Goal: Information Seeking & Learning: Find specific fact

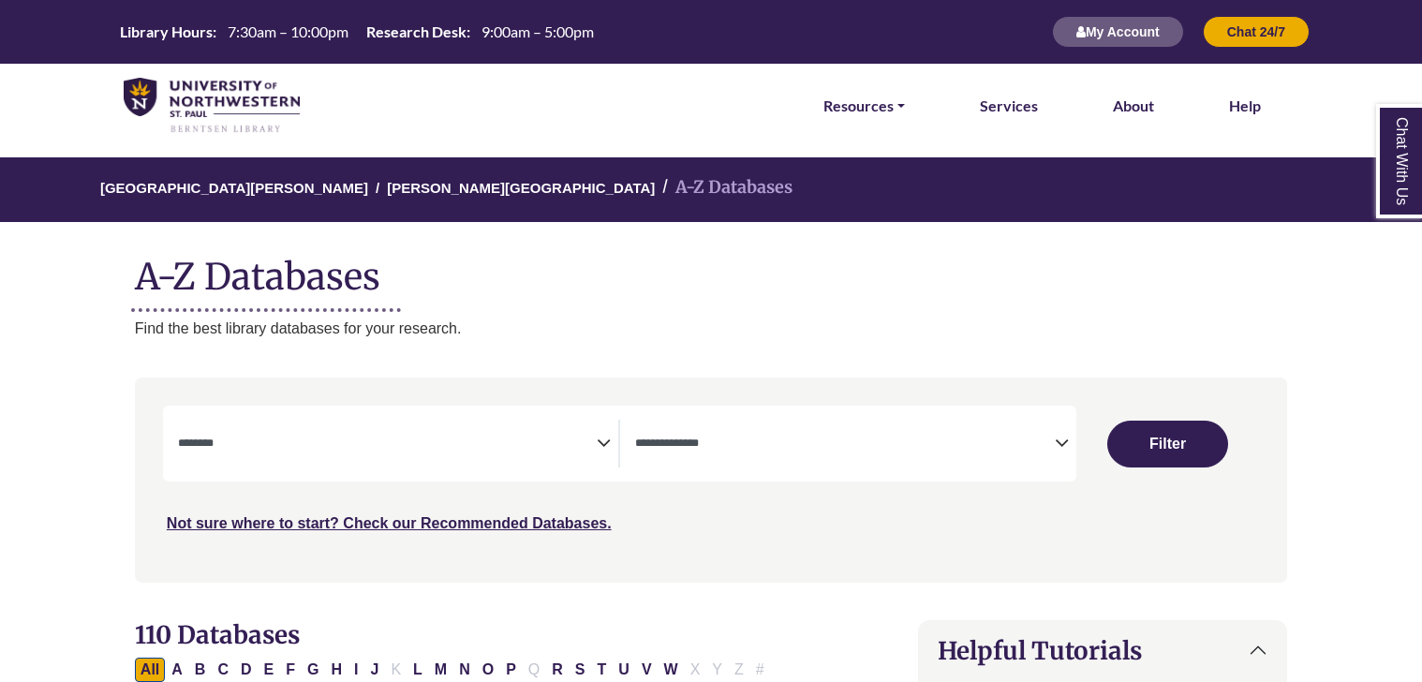
select select "Database Subject Filter"
select select "Database Types Filter"
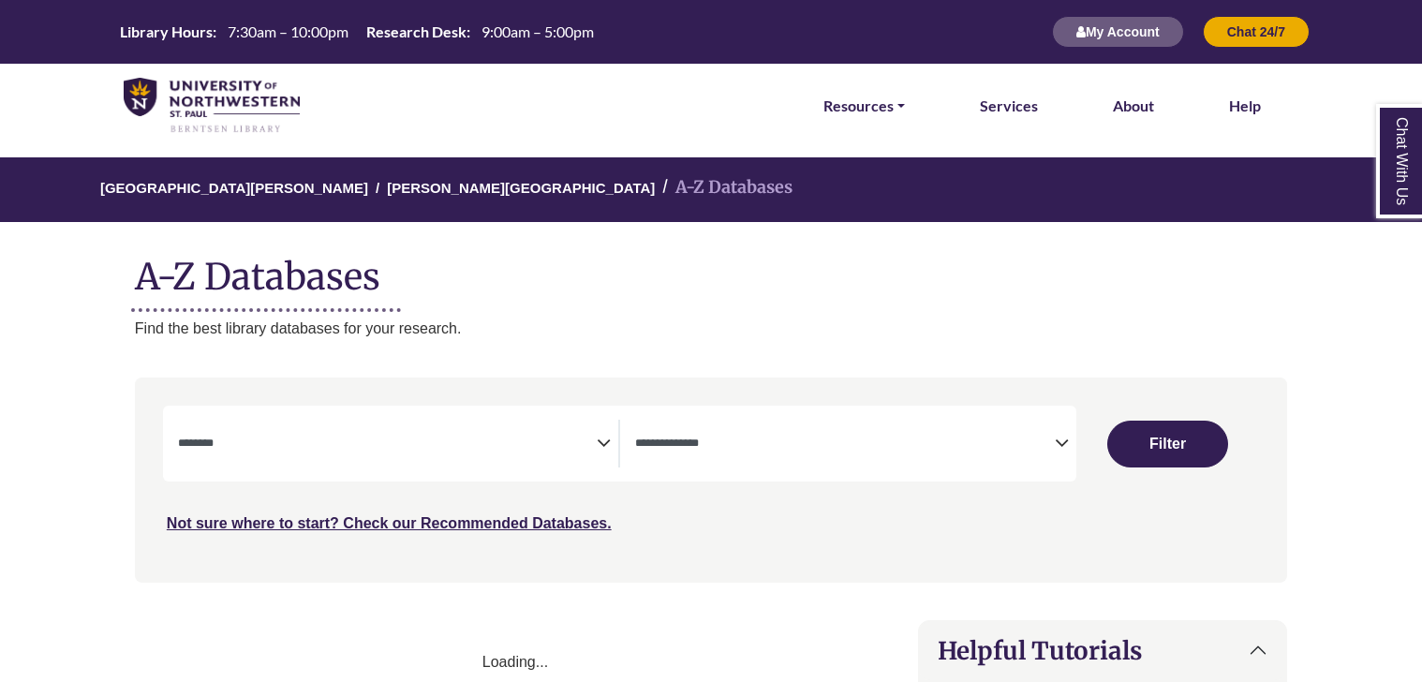
select select "Database Subject Filter"
select select "Database Types Filter"
select select "Database Subject Filter"
select select "Database Types Filter"
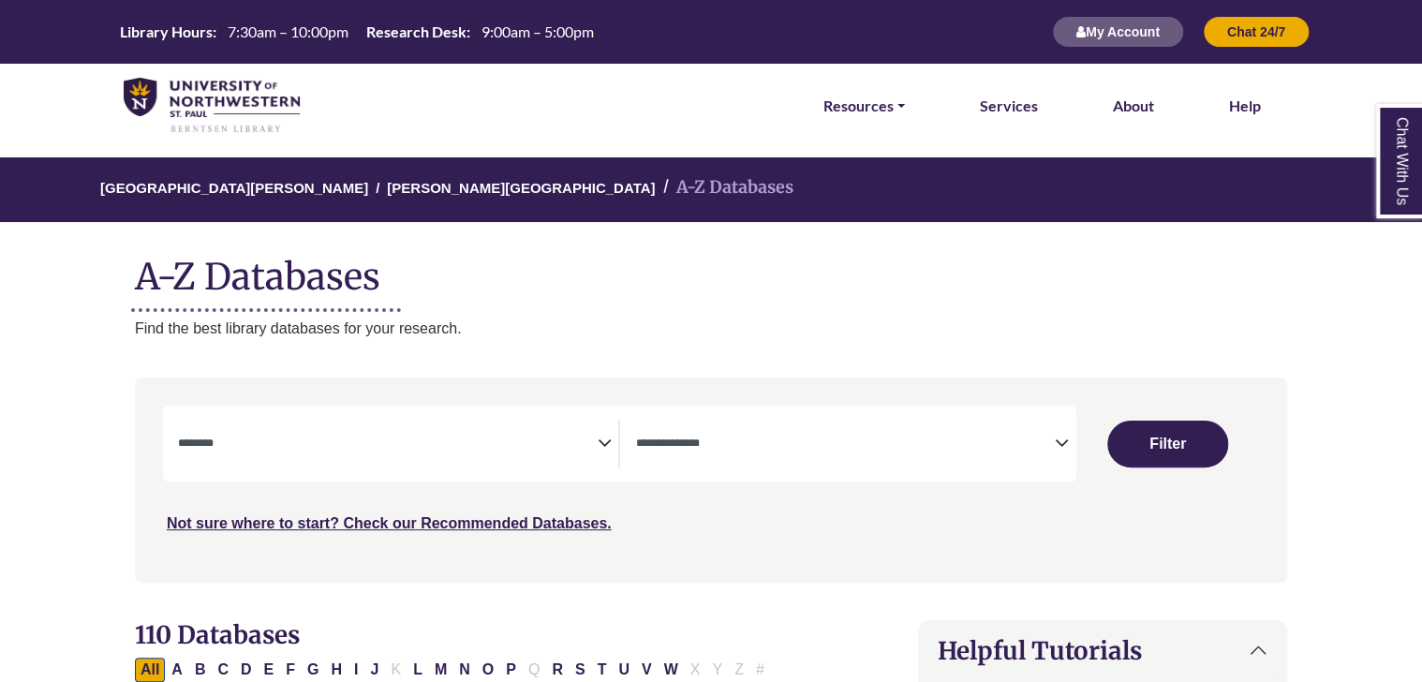
click at [600, 452] on icon "Search filters" at bounding box center [604, 440] width 14 height 28
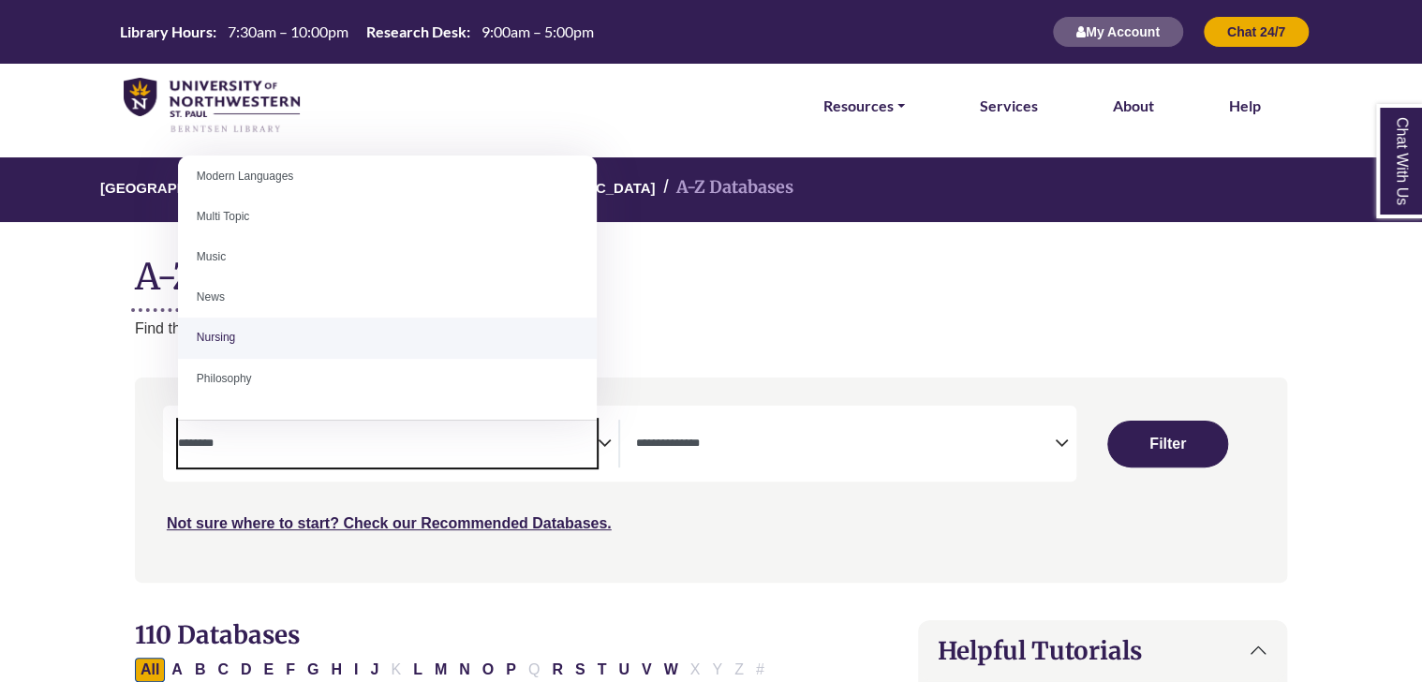
scroll to position [1229, 0]
select select "*****"
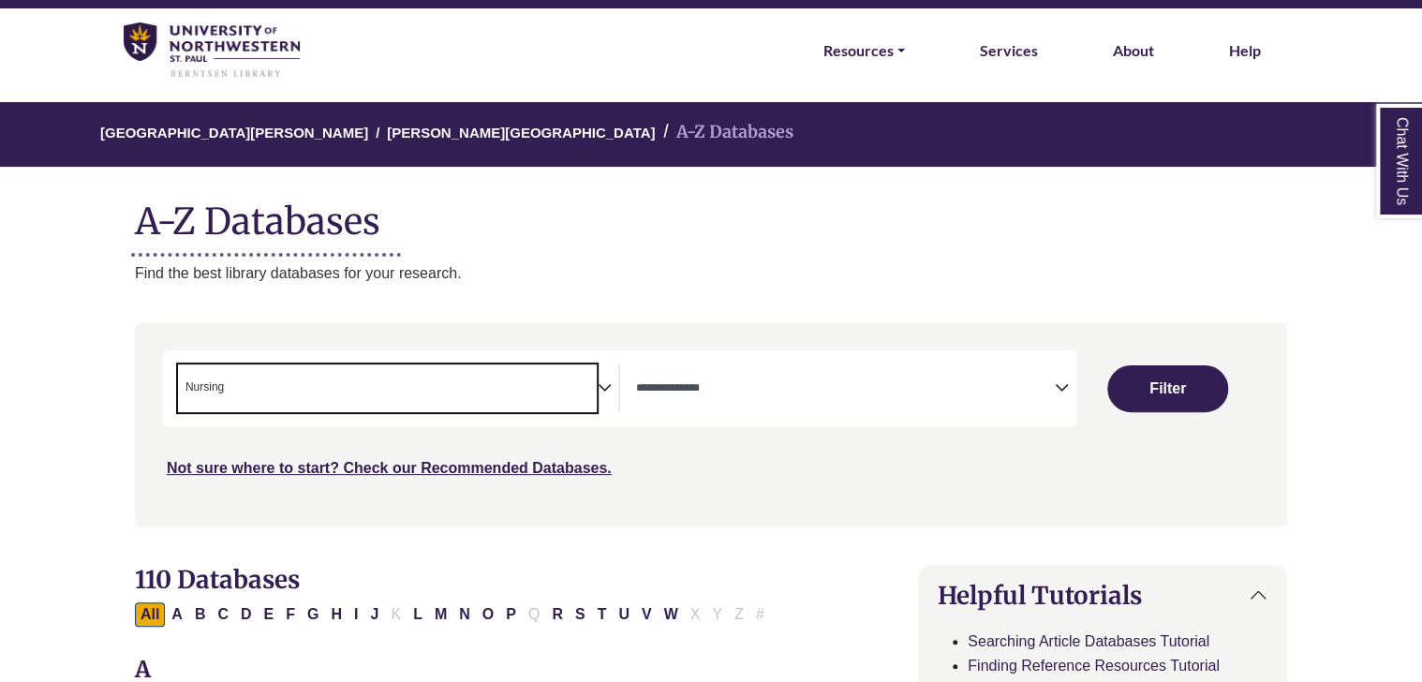
scroll to position [56, 0]
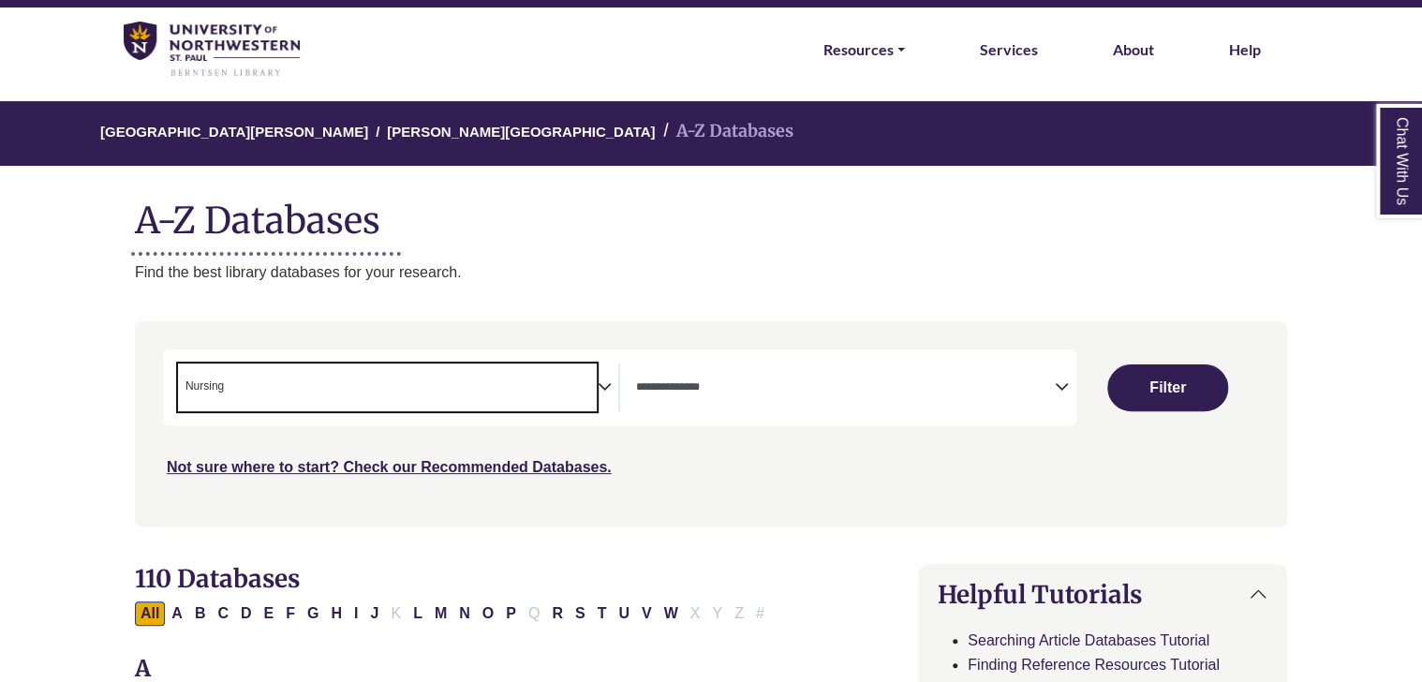
click at [487, 377] on span "× Nursing" at bounding box center [388, 388] width 420 height 48
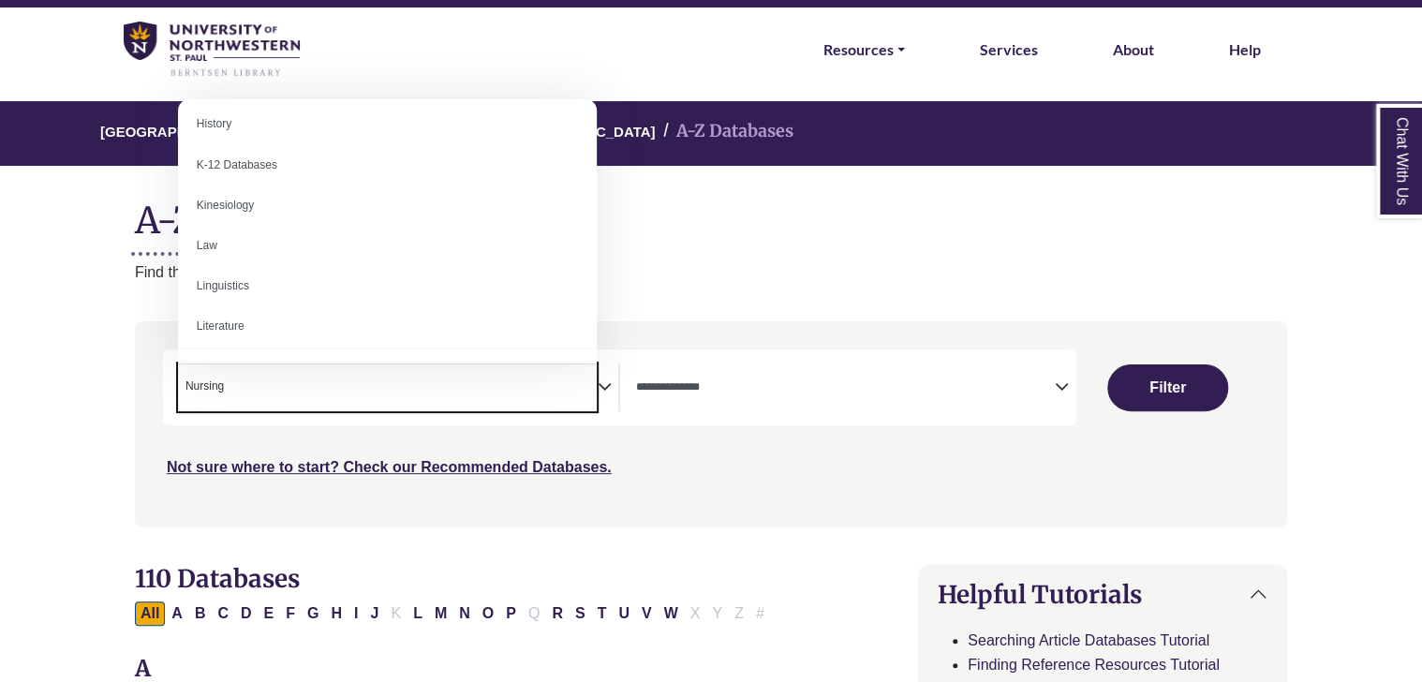
scroll to position [945, 0]
drag, startPoint x: 375, startPoint y: 384, endPoint x: 169, endPoint y: 382, distance: 206.2
click at [169, 382] on div "**********" at bounding box center [392, 388] width 458 height 48
click at [251, 390] on span "× Nursing" at bounding box center [388, 388] width 420 height 48
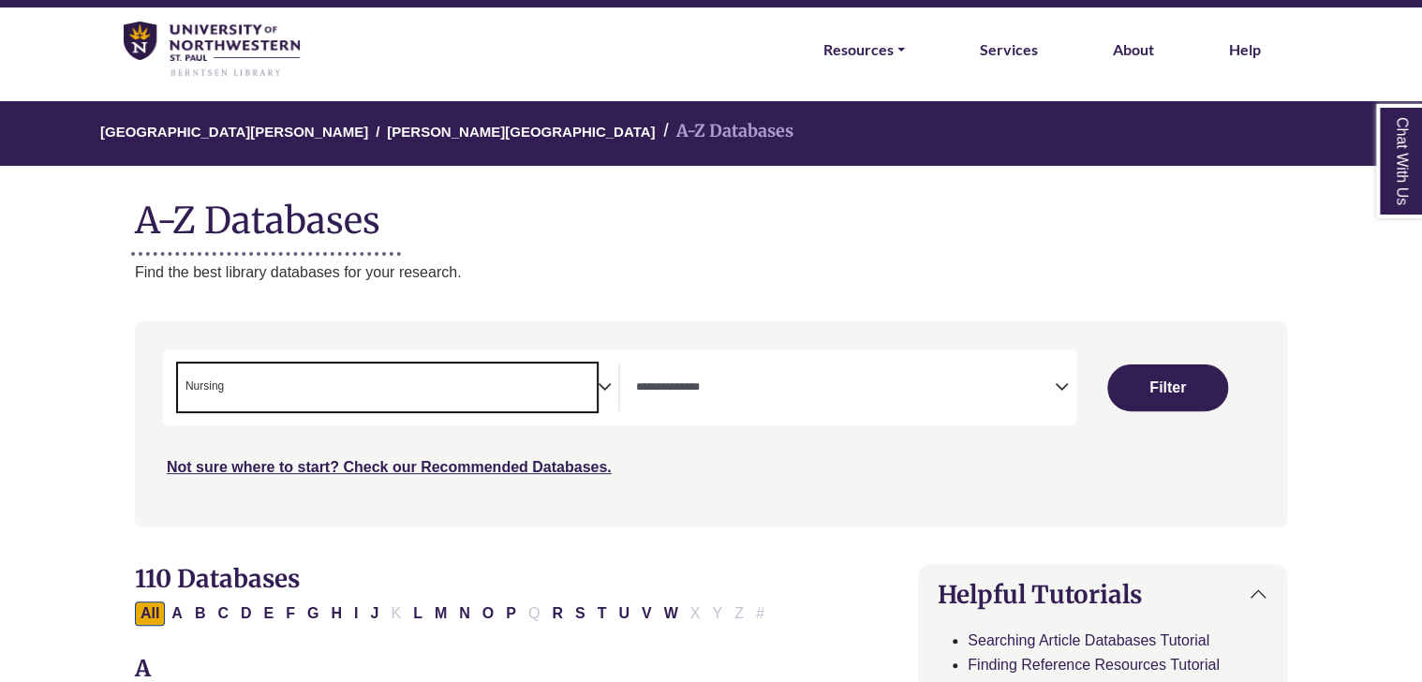
select select "Database Subject Filter"
type textarea "*"
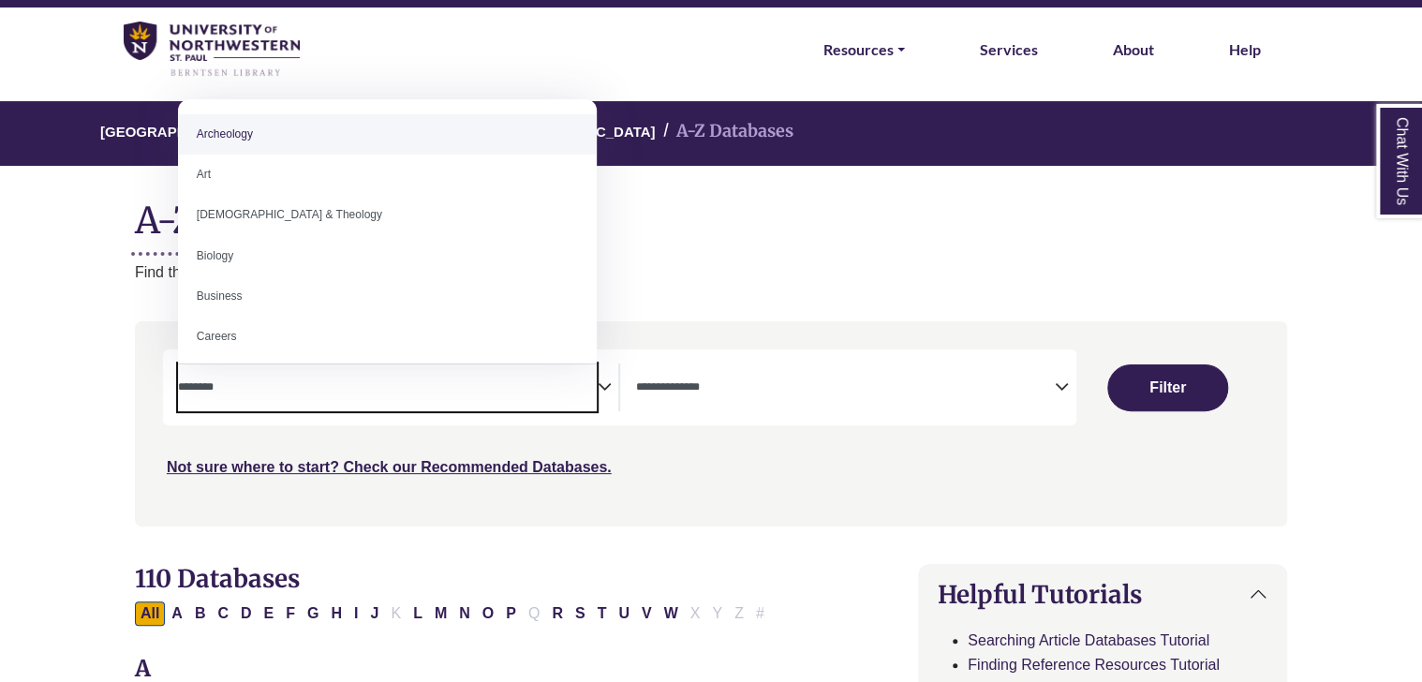
paste textarea "**********"
type textarea "**********"
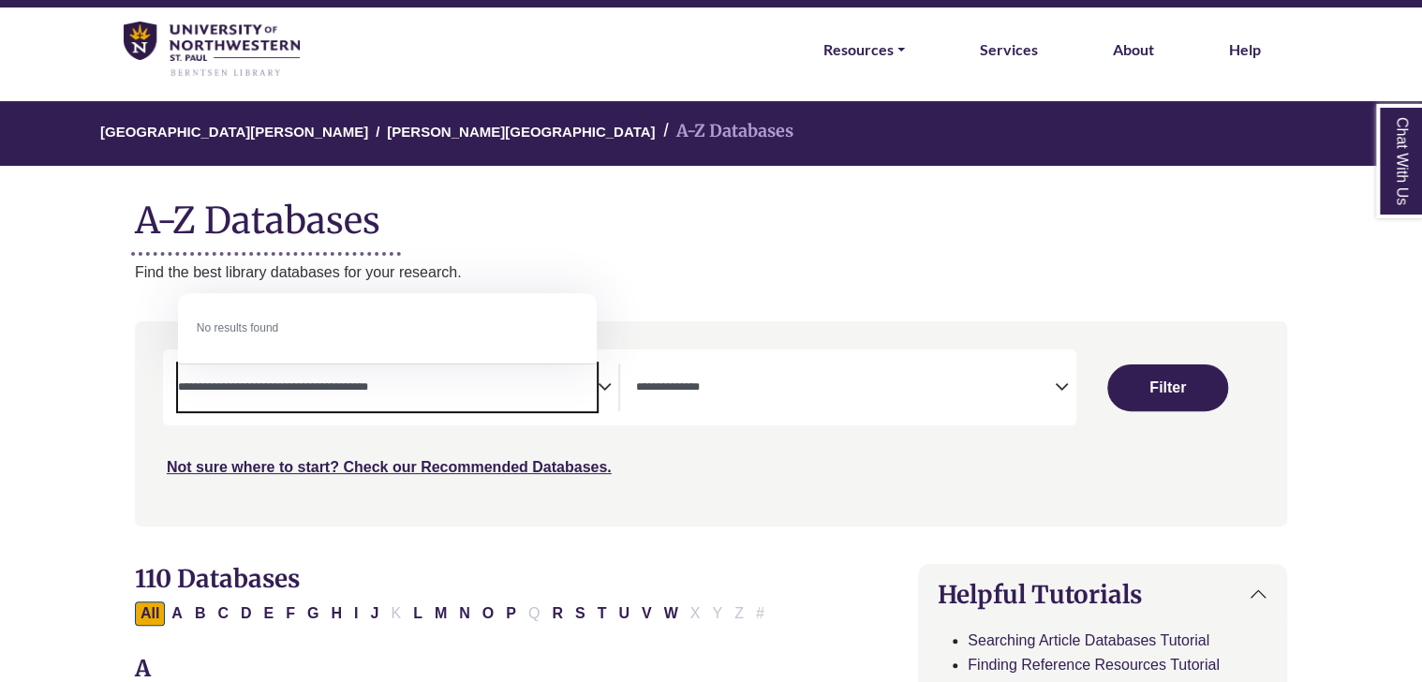
drag, startPoint x: 442, startPoint y: 393, endPoint x: 154, endPoint y: 388, distance: 288.6
click at [154, 388] on div "Search filters" at bounding box center [711, 423] width 1130 height 189
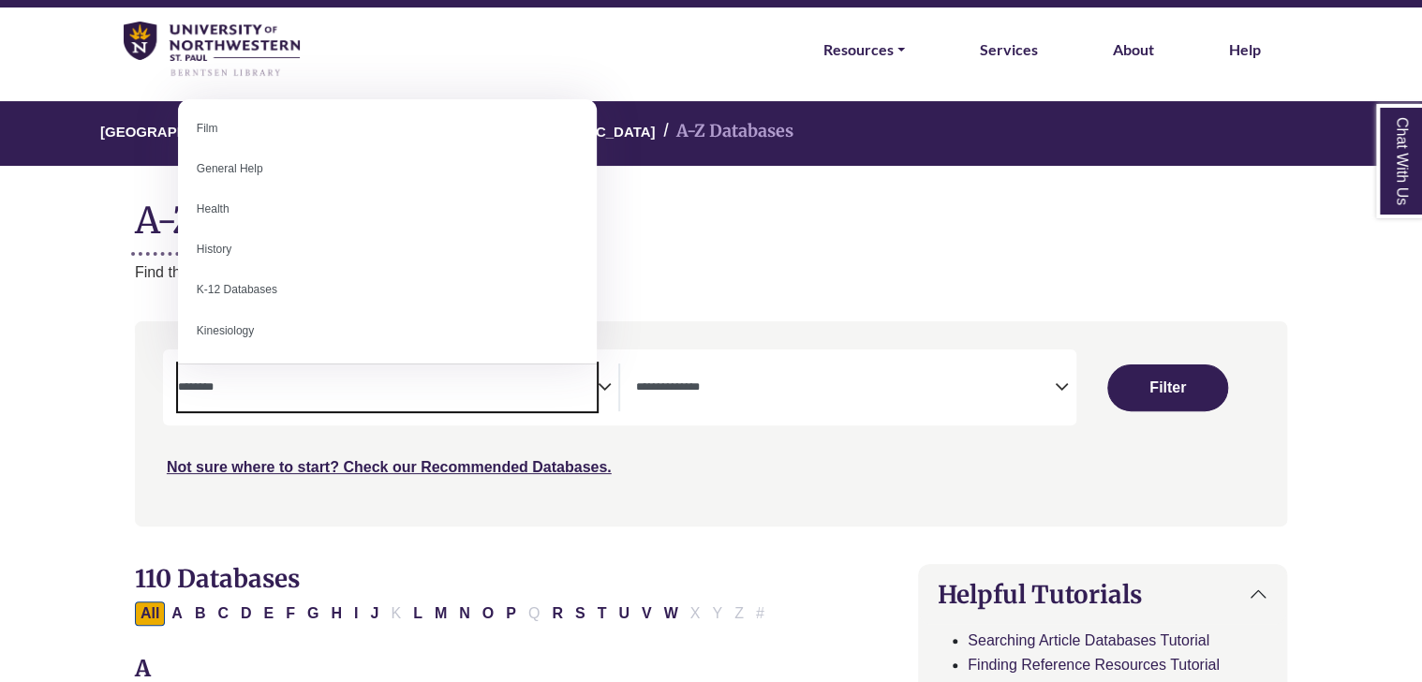
scroll to position [761, 0]
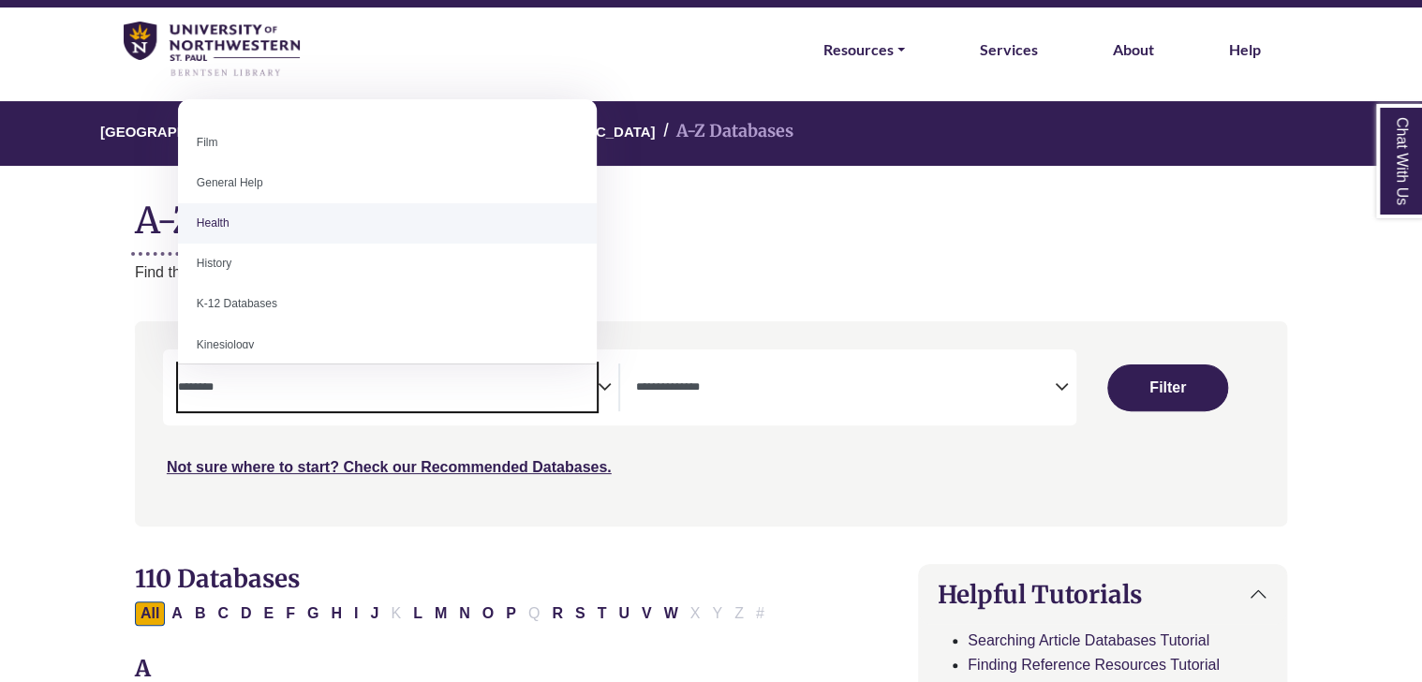
select select "*****"
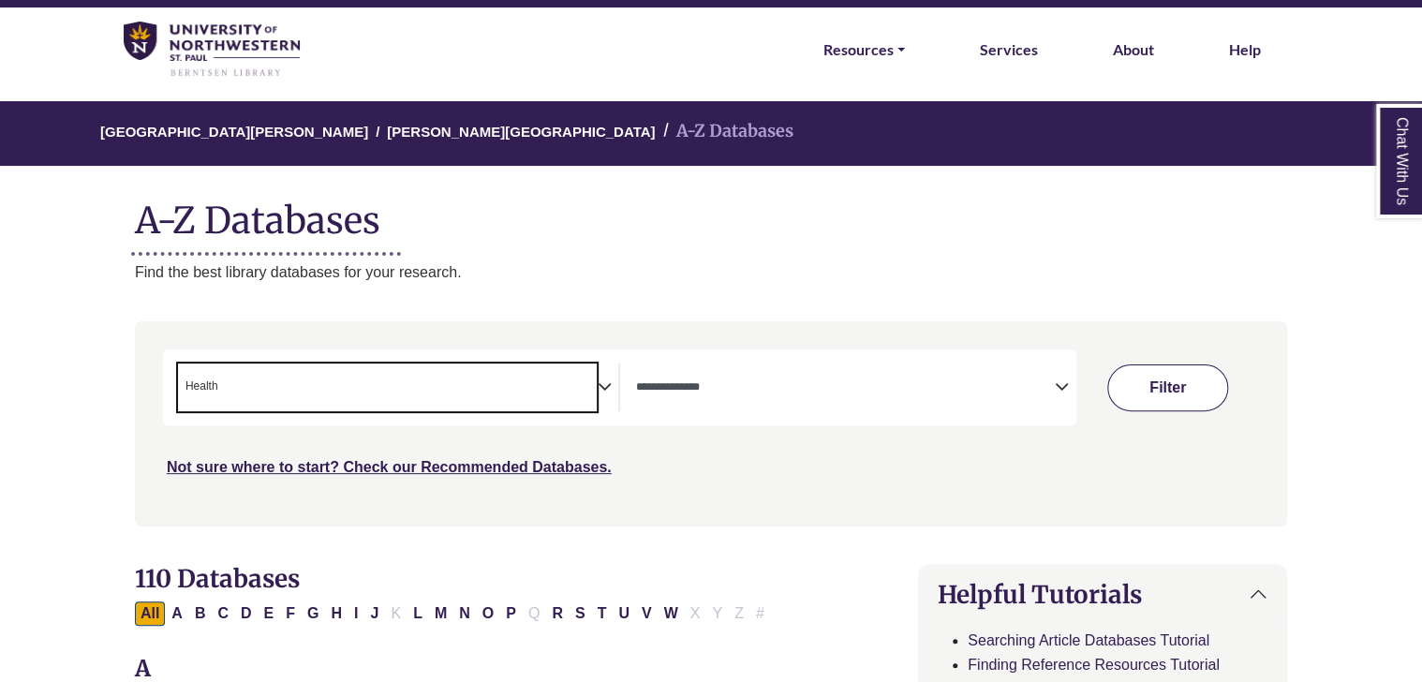
click at [1133, 387] on button "Filter" at bounding box center [1168, 388] width 120 height 47
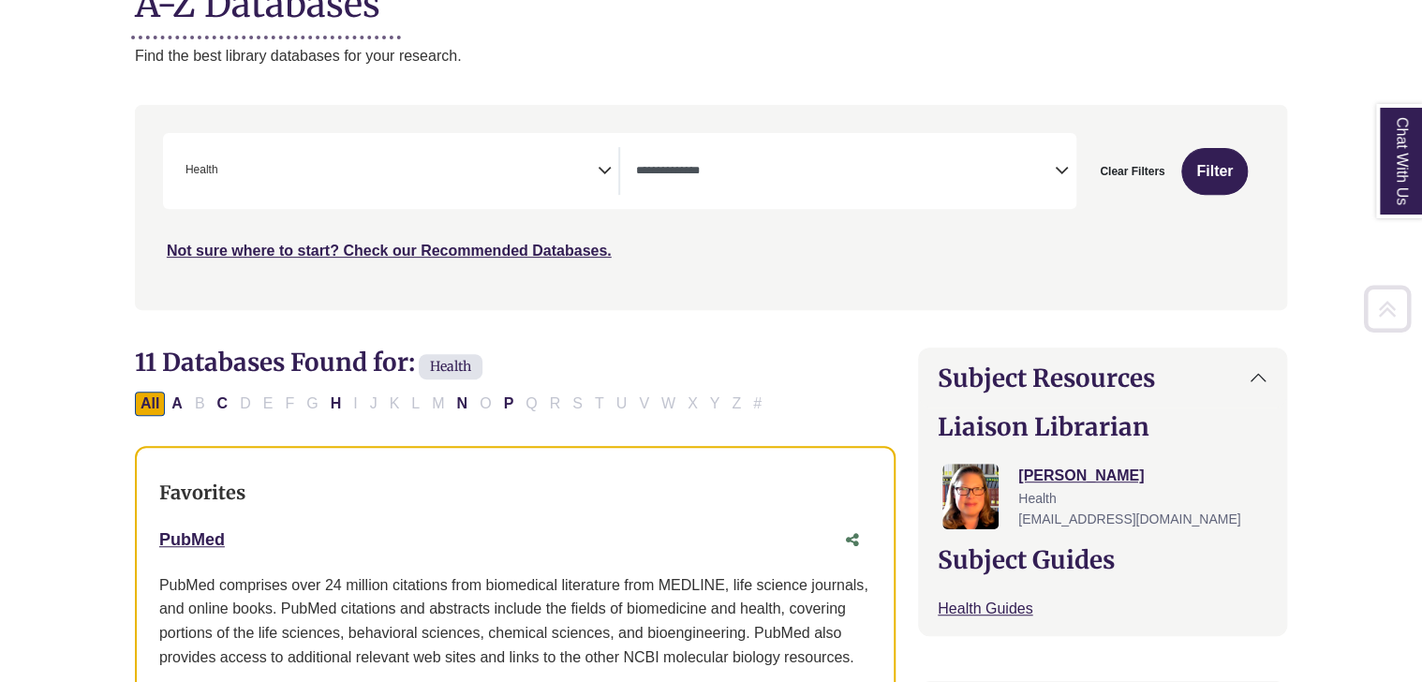
scroll to position [274, 0]
click at [1064, 165] on icon "Search filters" at bounding box center [1062, 167] width 14 height 28
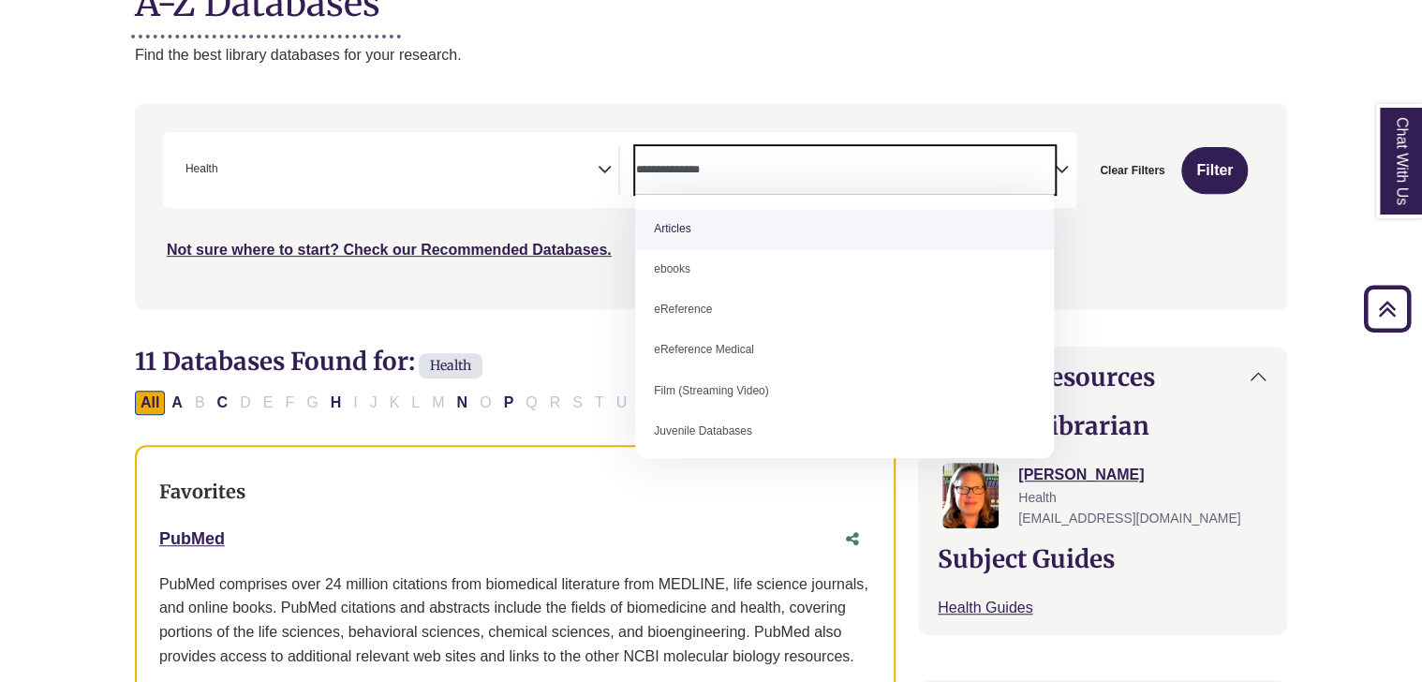
click at [1152, 285] on div "Search filters" at bounding box center [711, 206] width 1130 height 189
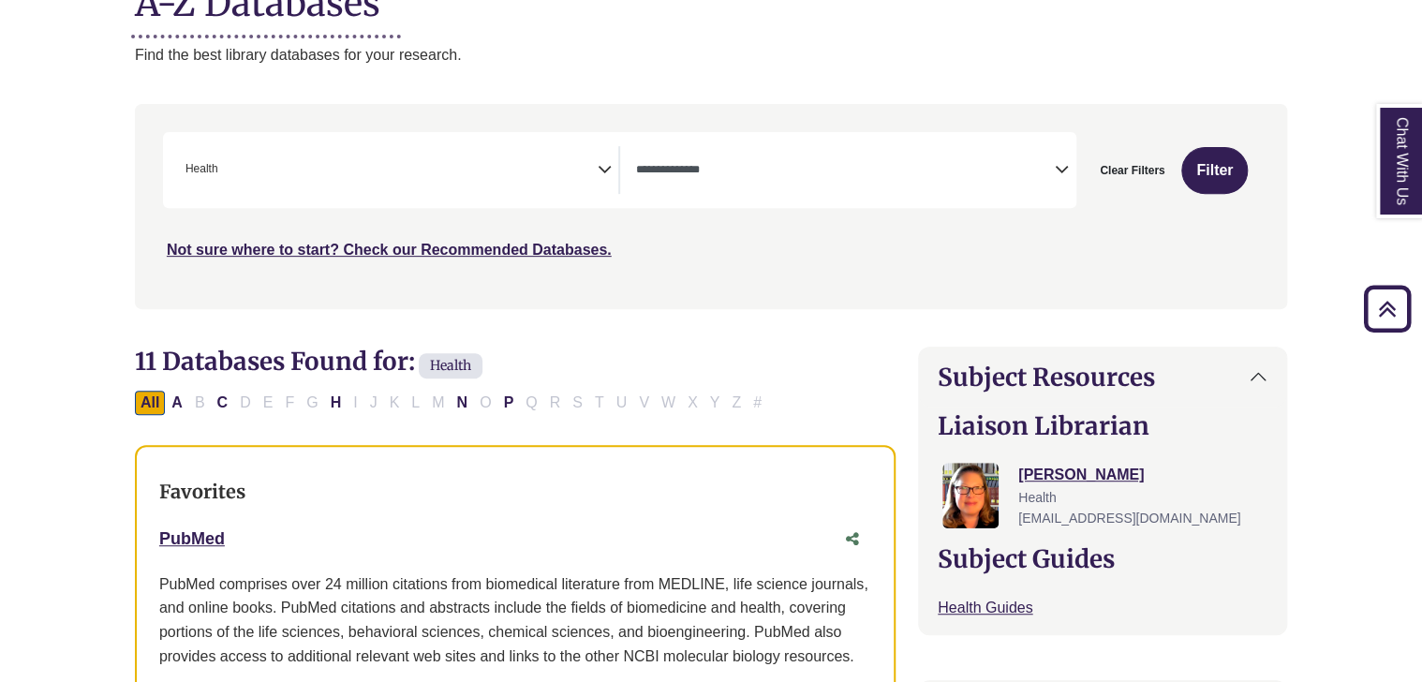
click at [1064, 173] on icon "Search filters" at bounding box center [1062, 167] width 14 height 28
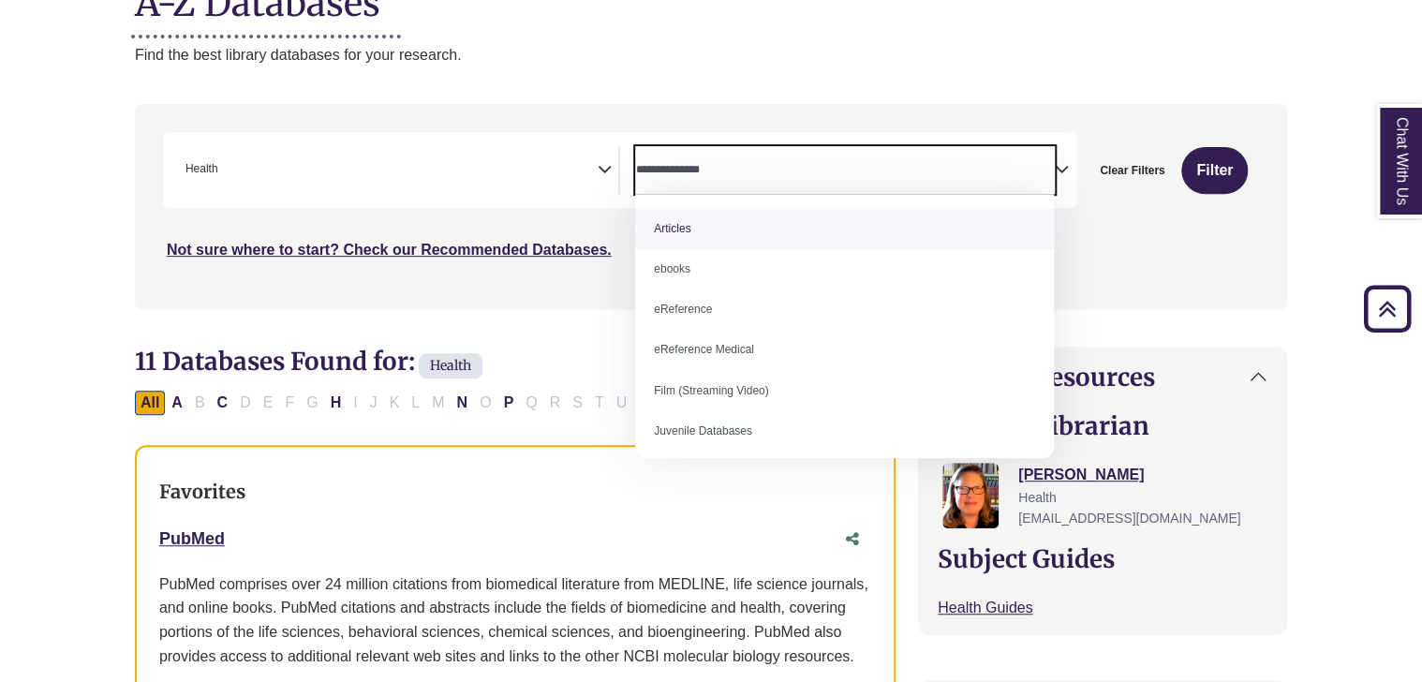
select select "*****"
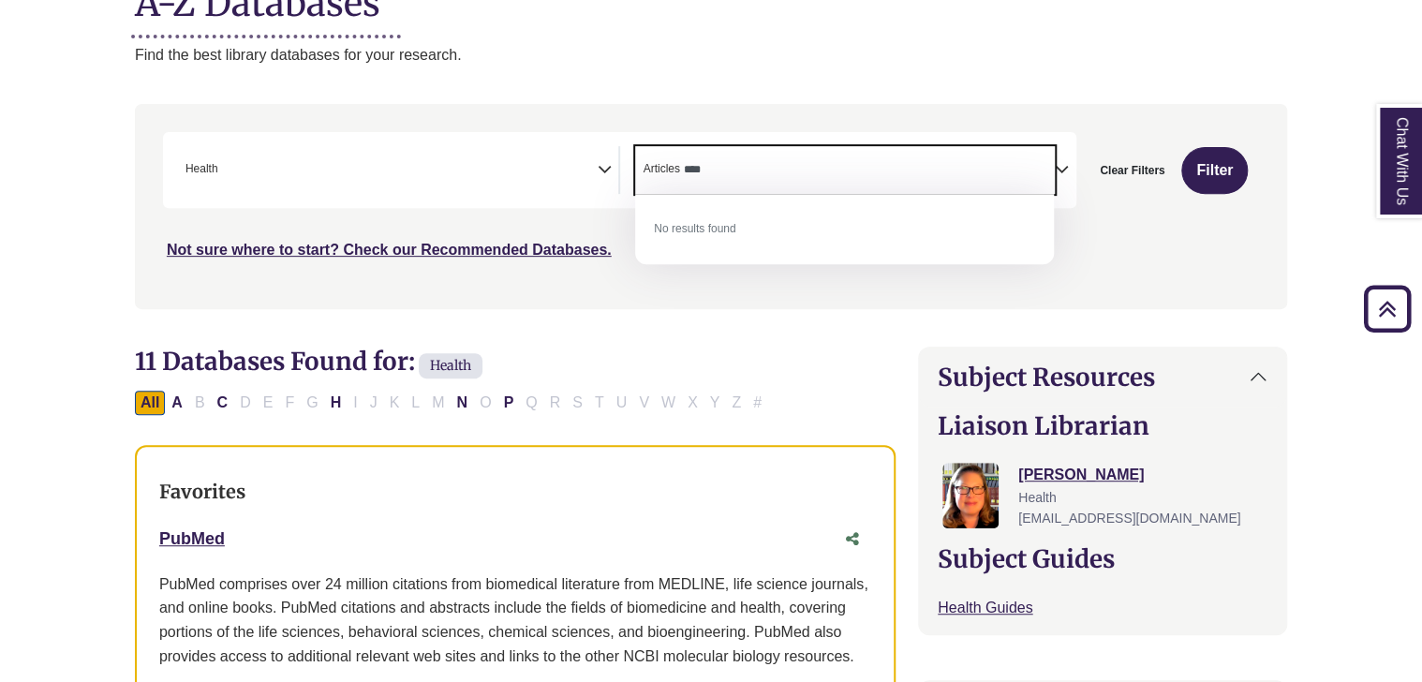
type textarea "***"
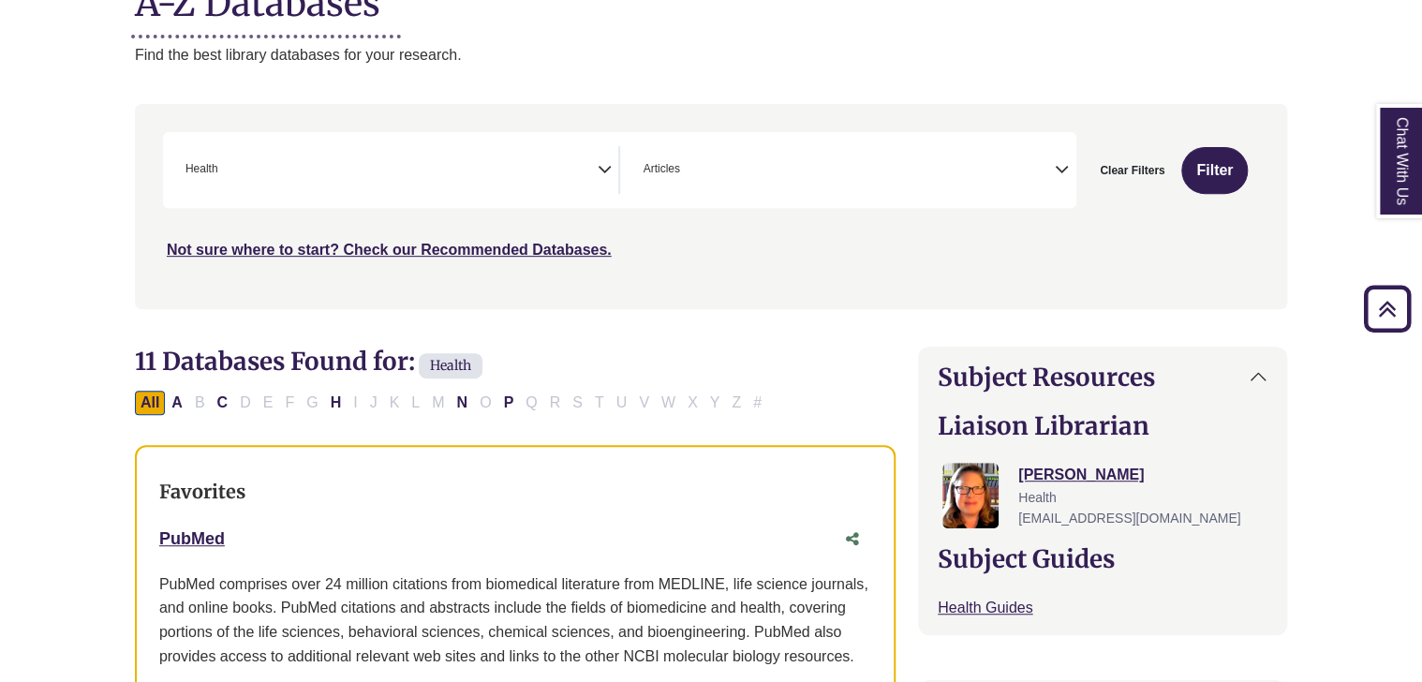
click at [1082, 175] on div "Clear Filters Filter" at bounding box center [1168, 170] width 183 height 76
click at [1013, 156] on span "× Articles" at bounding box center [845, 170] width 420 height 48
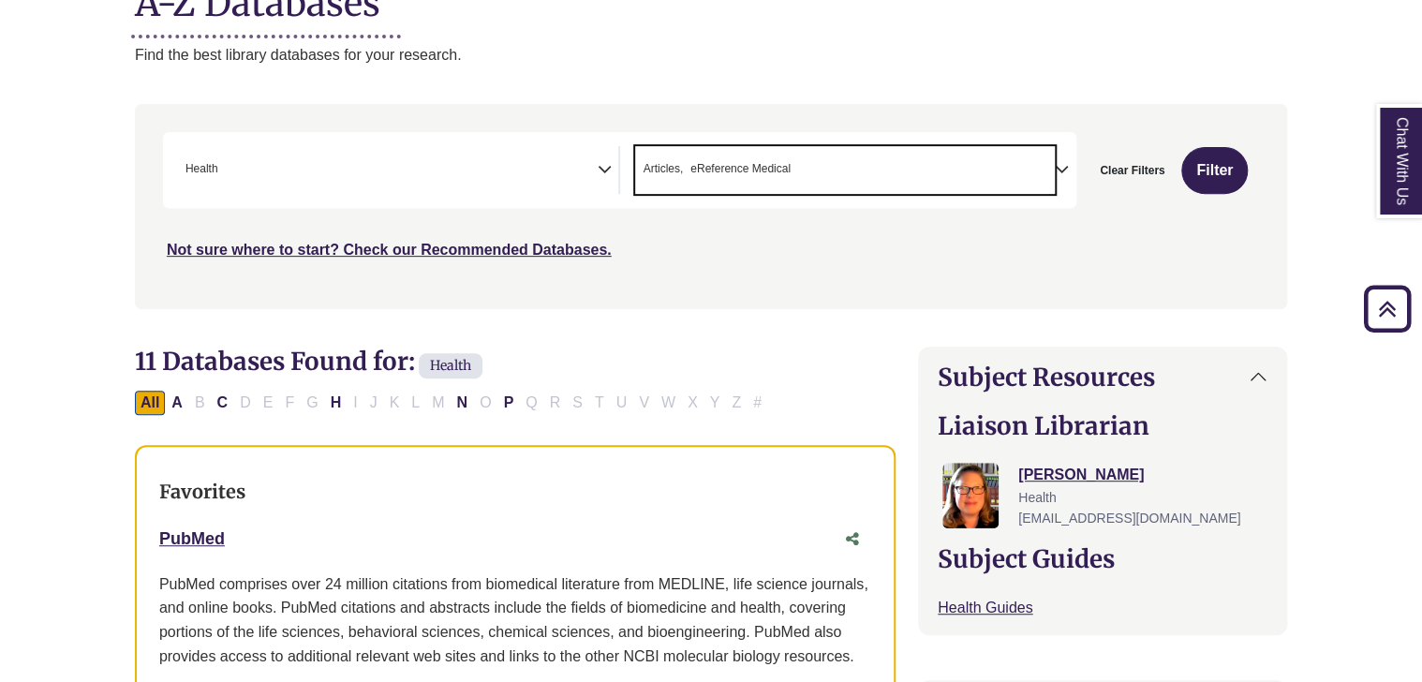
click at [966, 169] on span "× Articles × eReference Medical" at bounding box center [845, 170] width 420 height 48
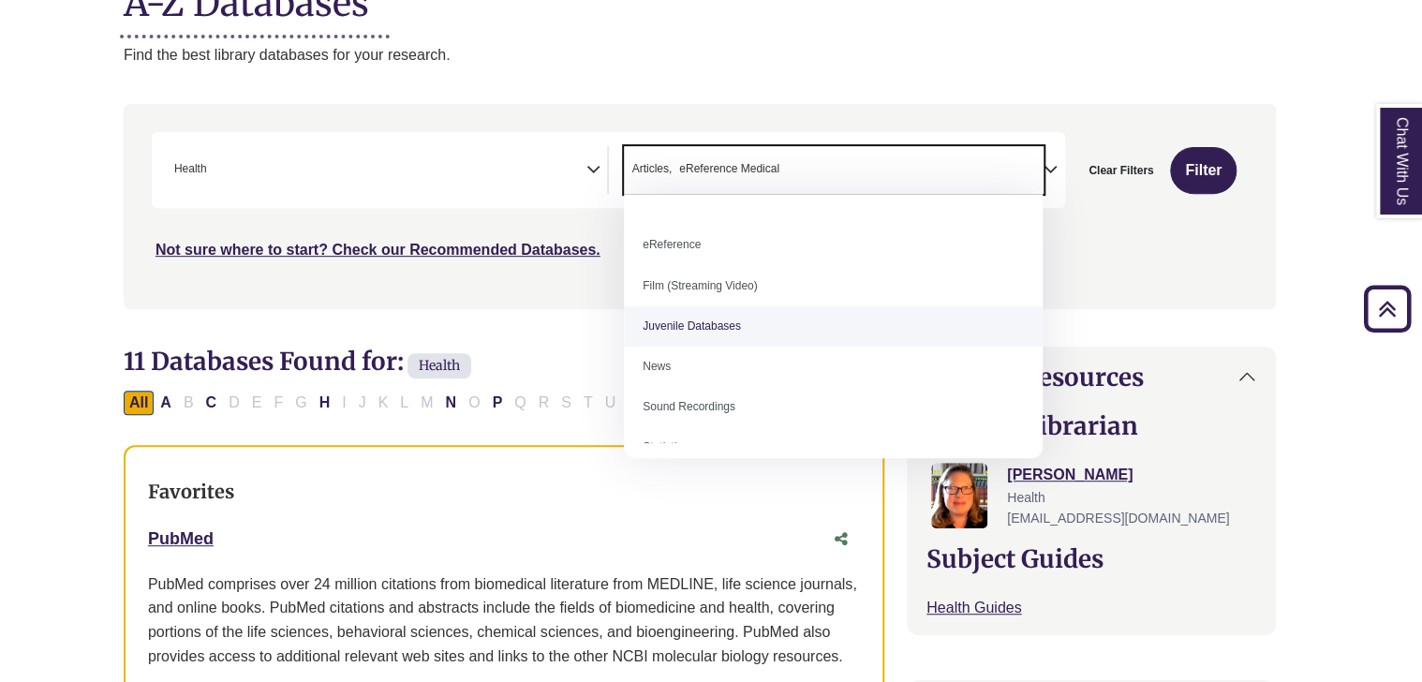
scroll to position [129, 0]
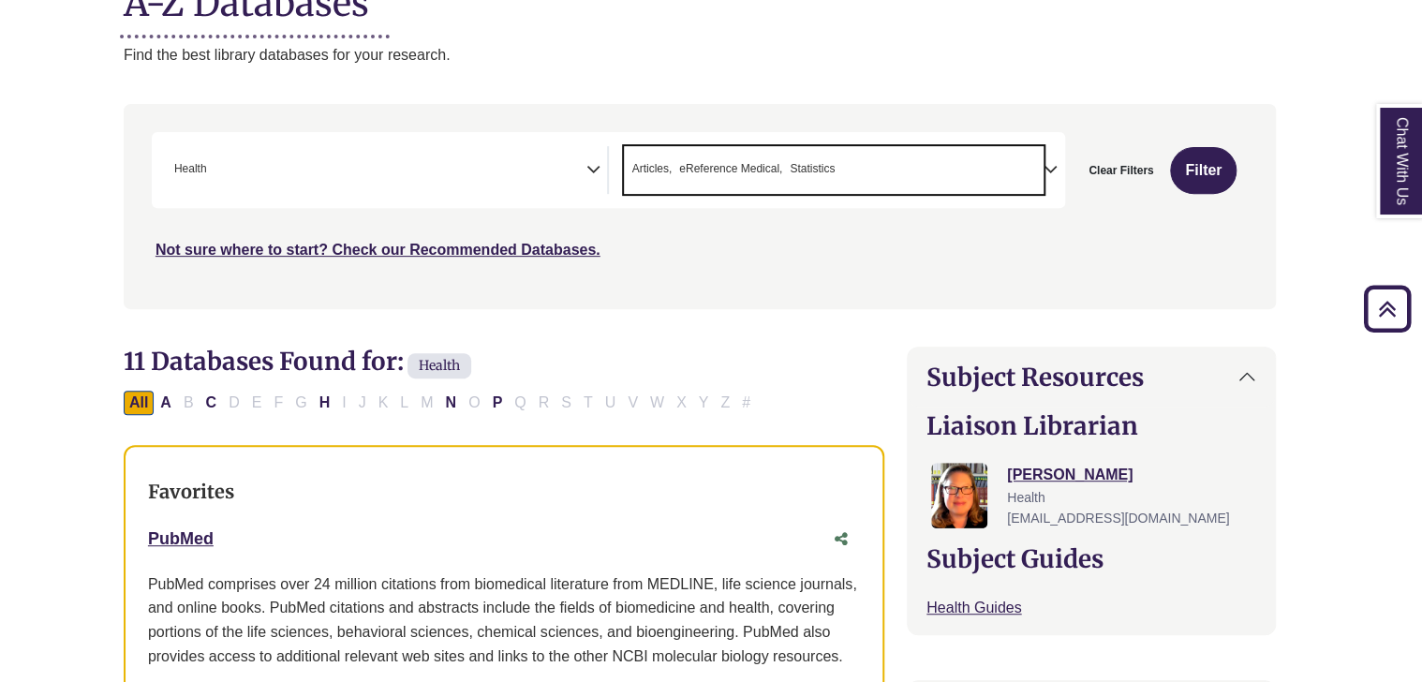
drag, startPoint x: 843, startPoint y: 169, endPoint x: 622, endPoint y: 163, distance: 221.2
click at [622, 163] on div "**********" at bounding box center [837, 170] width 456 height 48
drag, startPoint x: 632, startPoint y: 170, endPoint x: 822, endPoint y: 171, distance: 190.2
click at [822, 171] on ul "× Articles × eReference Medical × Statistics" at bounding box center [731, 167] width 215 height 16
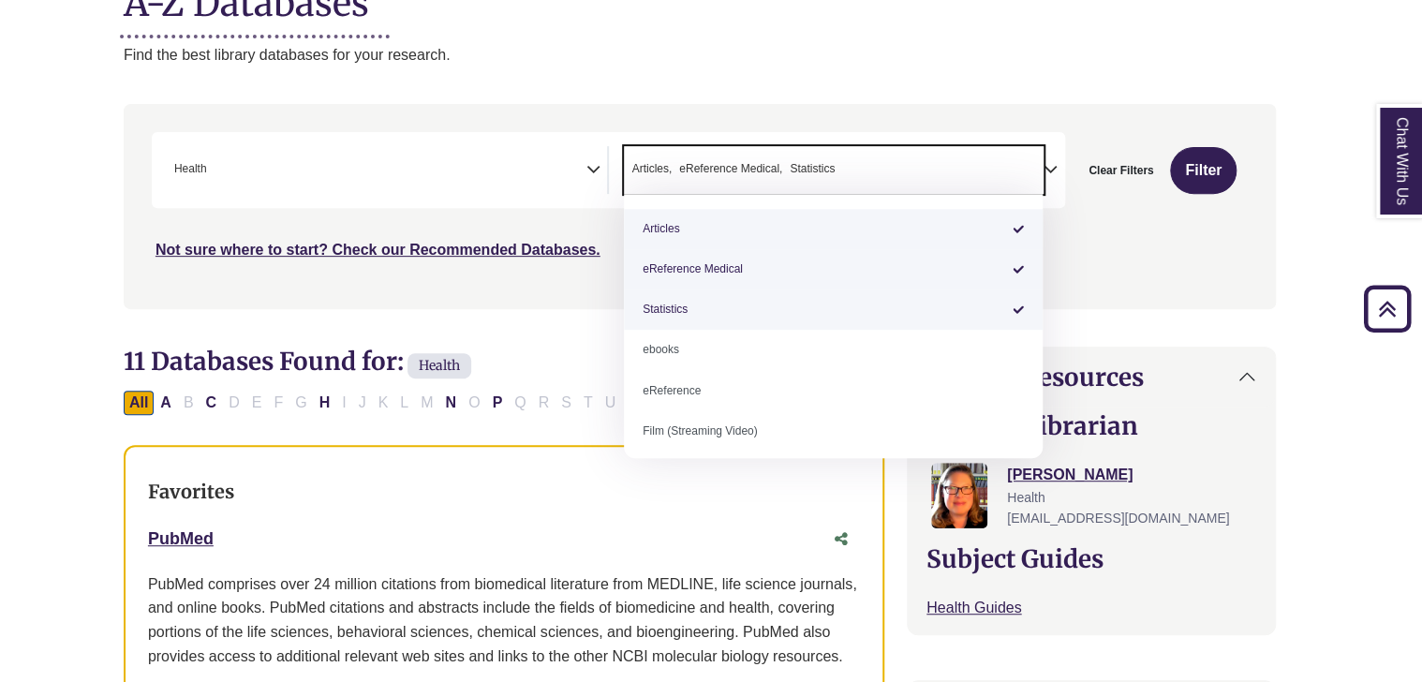
click at [850, 165] on span "× Articles × eReference Medical × Statistics" at bounding box center [834, 170] width 420 height 48
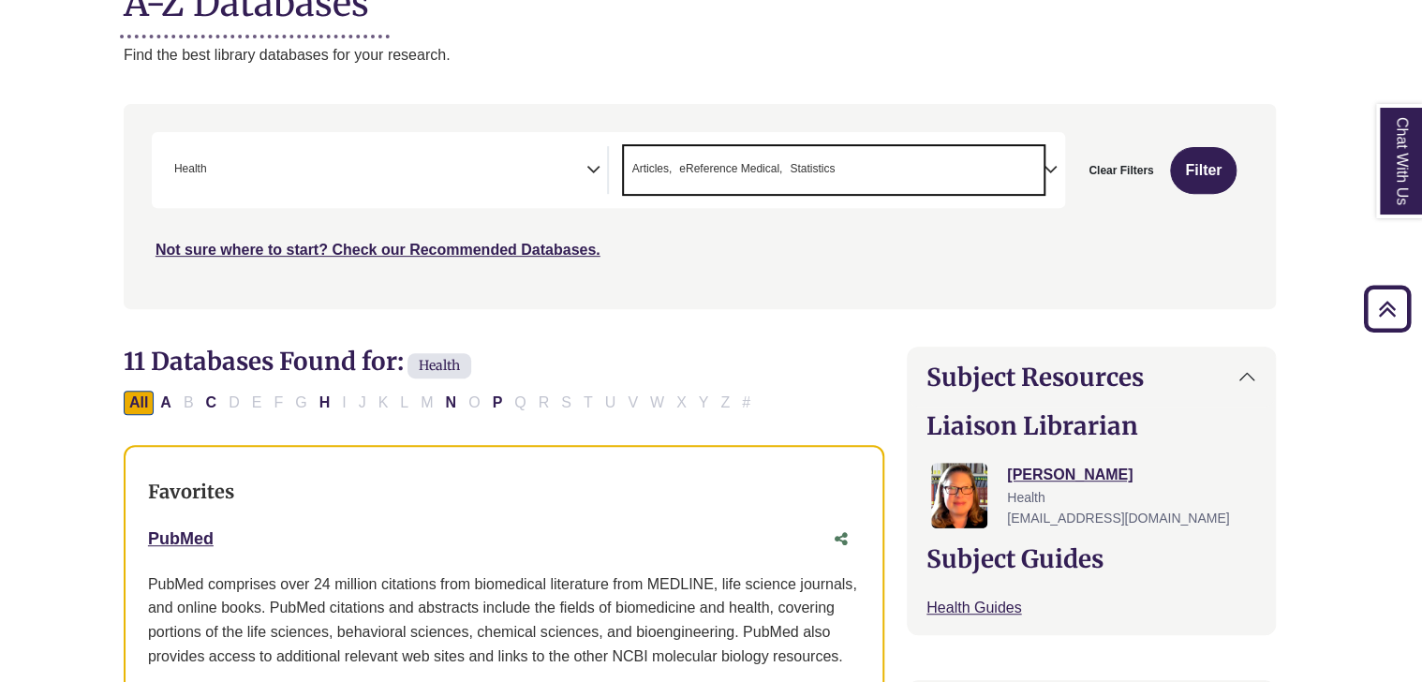
click at [850, 165] on span "× Articles × eReference Medical × Statistics" at bounding box center [834, 170] width 420 height 48
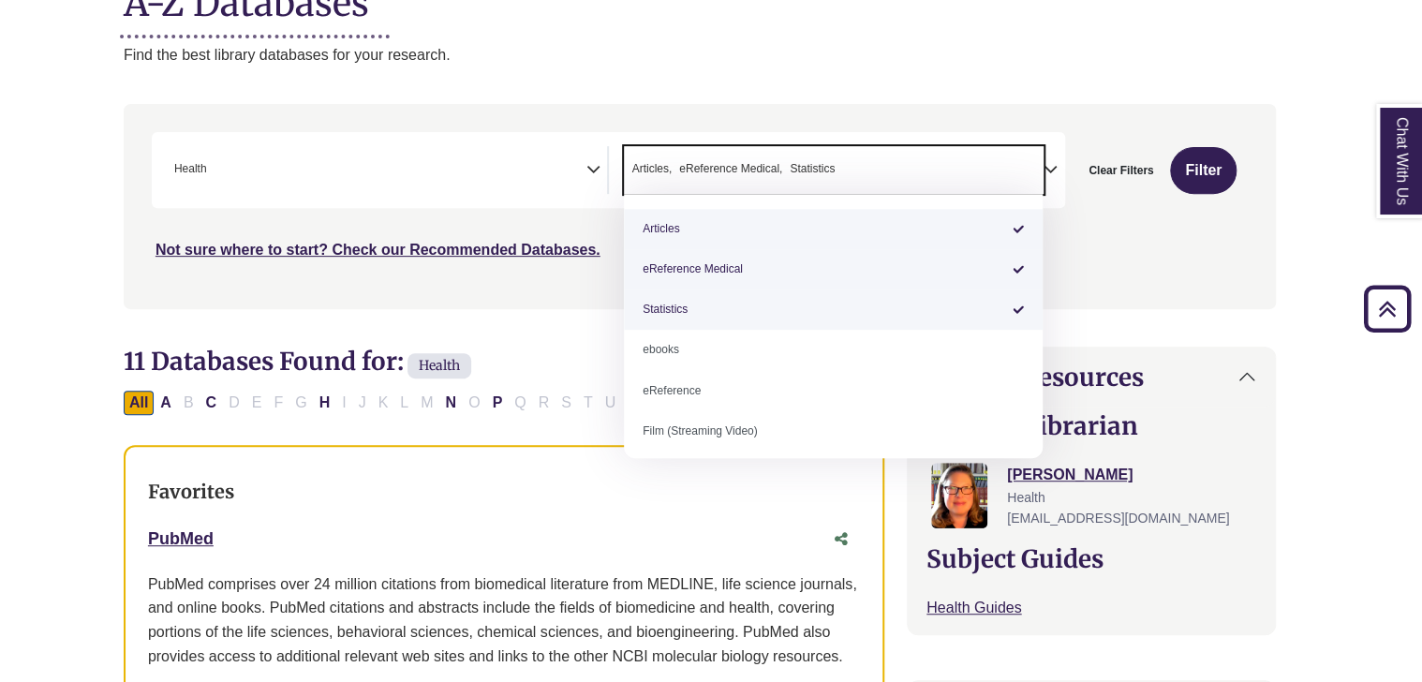
click at [836, 165] on ul "× Articles × eReference Medical × Statistics" at bounding box center [731, 167] width 215 height 16
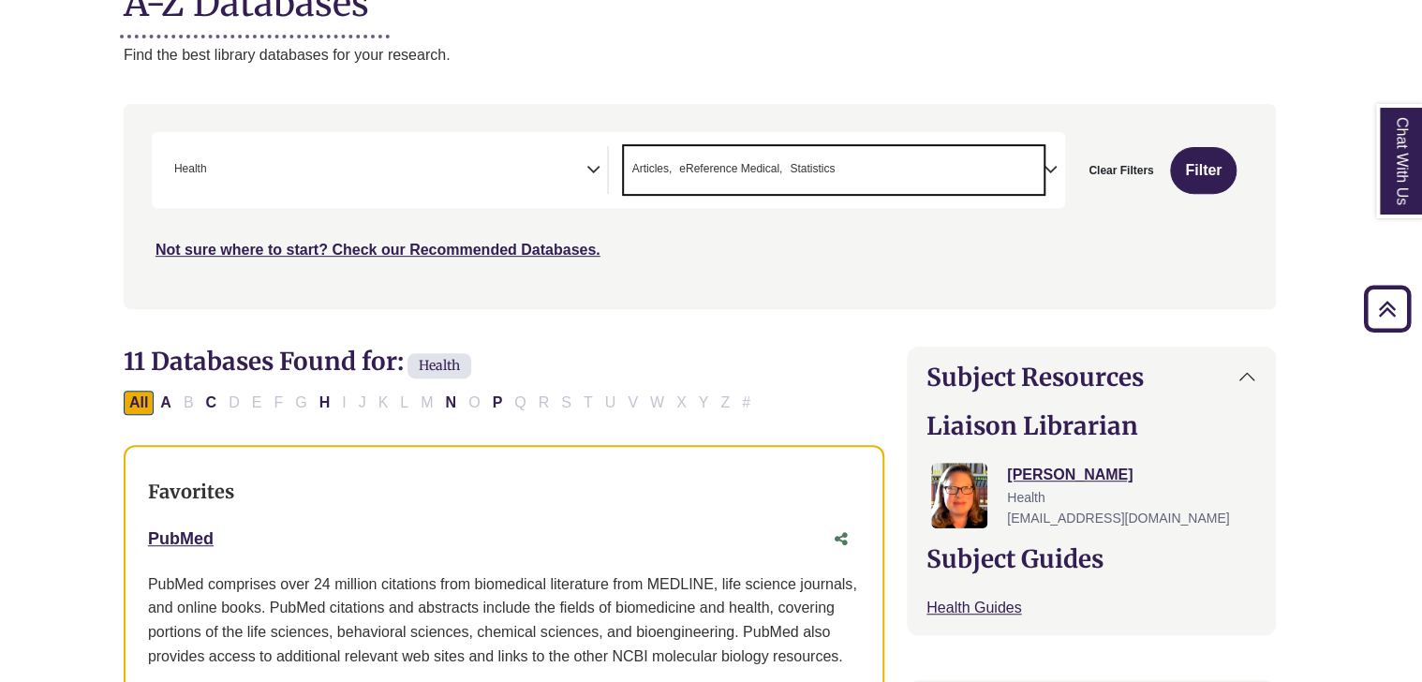
drag, startPoint x: 840, startPoint y: 165, endPoint x: 672, endPoint y: 164, distance: 167.7
click at [672, 164] on span "× Articles × eReference Medical × Statistics" at bounding box center [834, 170] width 420 height 48
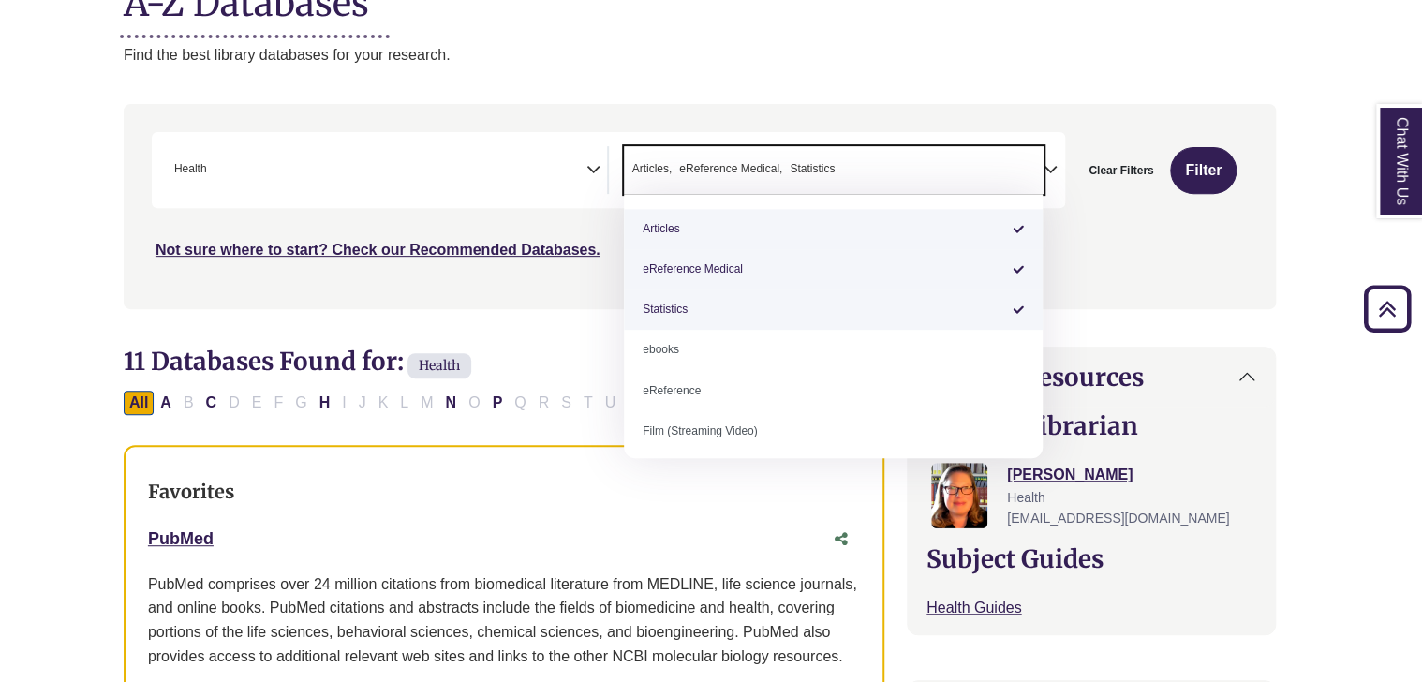
drag, startPoint x: 678, startPoint y: 167, endPoint x: 740, endPoint y: 169, distance: 61.9
click at [740, 169] on span "eReference Medical" at bounding box center [730, 169] width 103 height 18
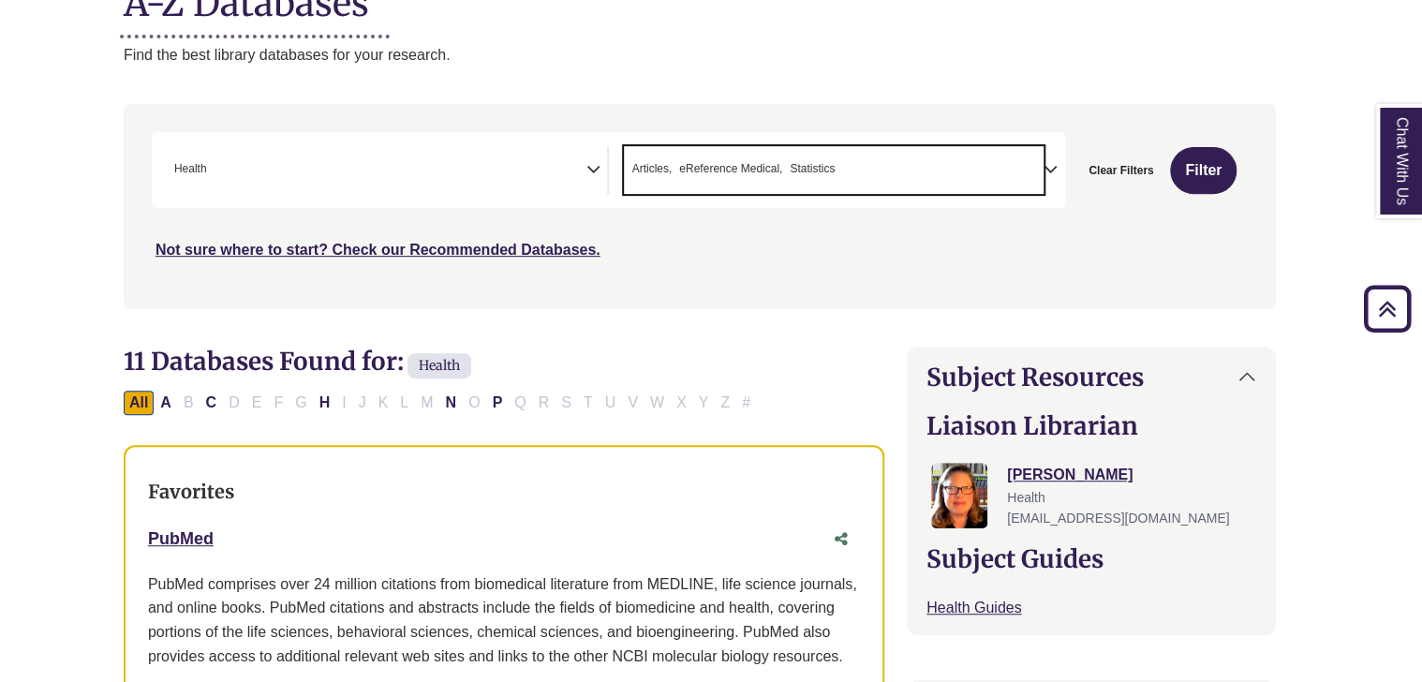
click at [740, 169] on span "eReference Medical" at bounding box center [730, 169] width 103 height 18
click at [731, 163] on span "eReference Medical" at bounding box center [730, 169] width 103 height 18
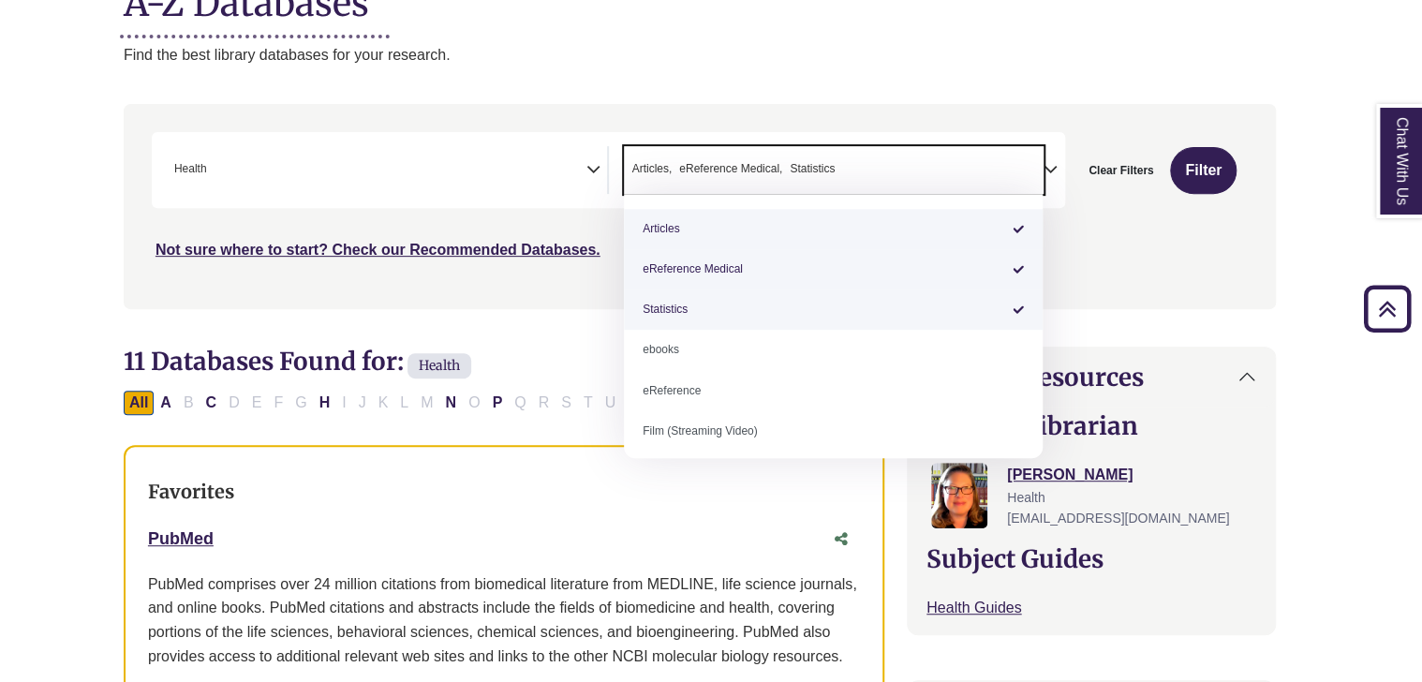
click at [731, 163] on span "eReference Medical" at bounding box center [730, 169] width 103 height 18
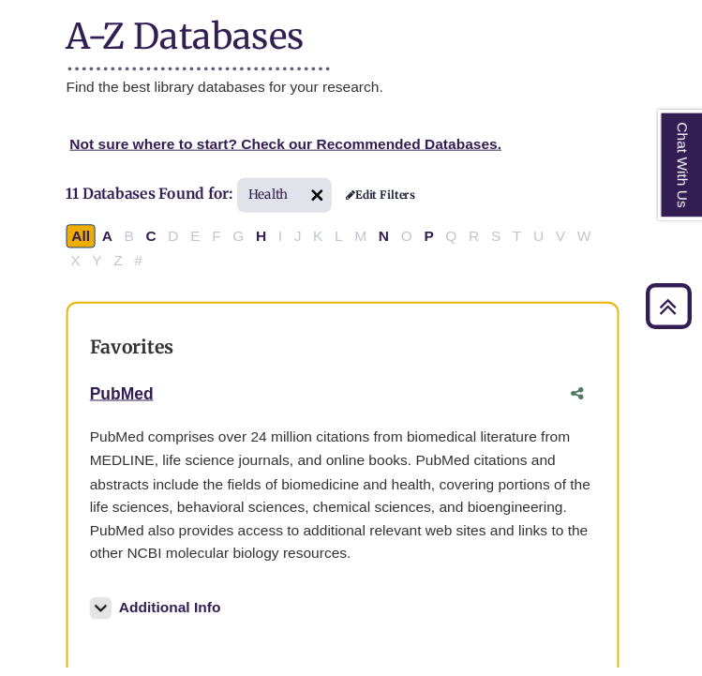
scroll to position [355, 7]
